Goal: Transaction & Acquisition: Subscribe to service/newsletter

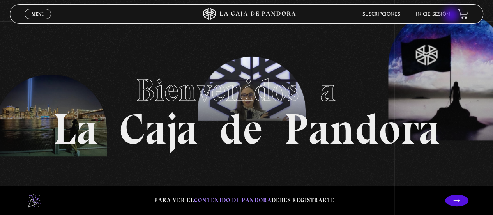
click at [450, 16] on link "Inicie sesión" at bounding box center [433, 14] width 34 height 5
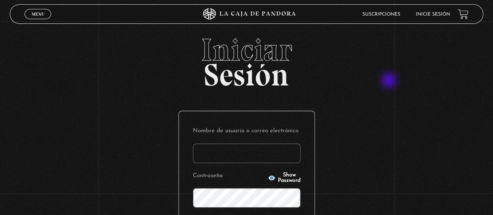
scroll to position [121, 0]
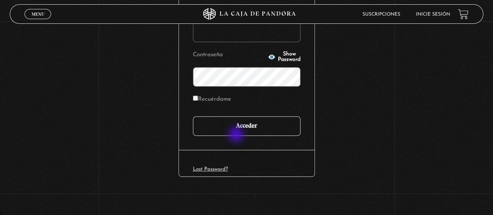
type input "lissmorelos@gmail.com"
click at [236, 135] on input "Acceder" at bounding box center [247, 125] width 108 height 19
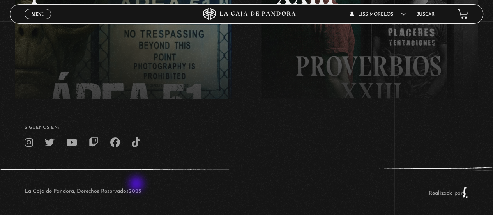
scroll to position [51, 0]
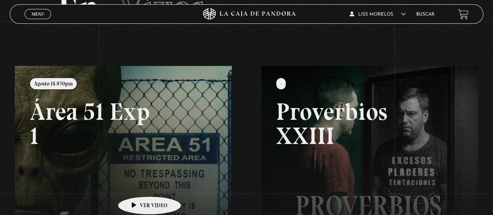
click at [137, 184] on link at bounding box center [261, 173] width 493 height 215
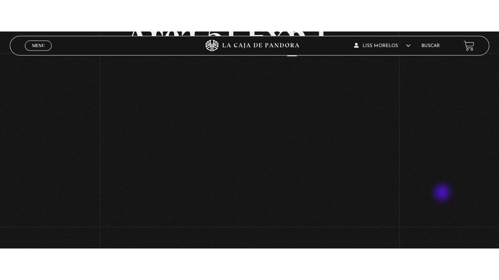
scroll to position [72, 0]
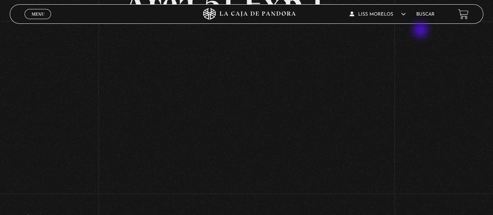
click at [421, 31] on div "Volver Agosto 14 830pm Área 51 Exp 1" at bounding box center [246, 68] width 493 height 238
